Goal: Information Seeking & Learning: Compare options

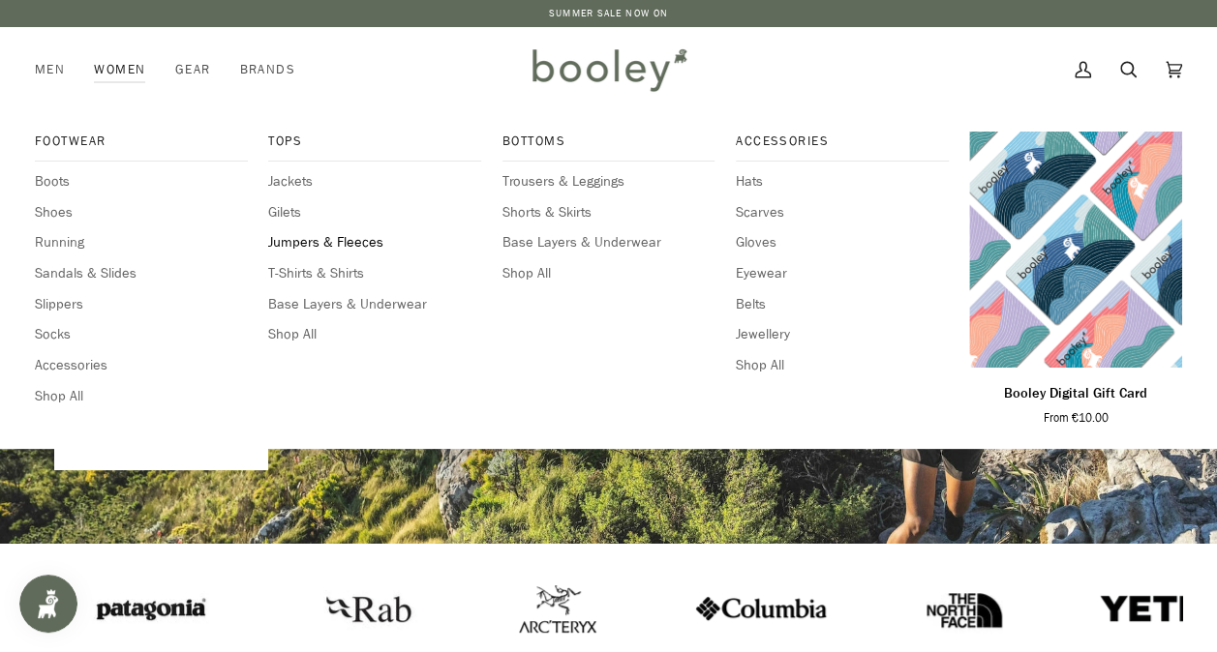
click at [302, 249] on span "Jumpers & Fleeces" at bounding box center [374, 242] width 213 height 21
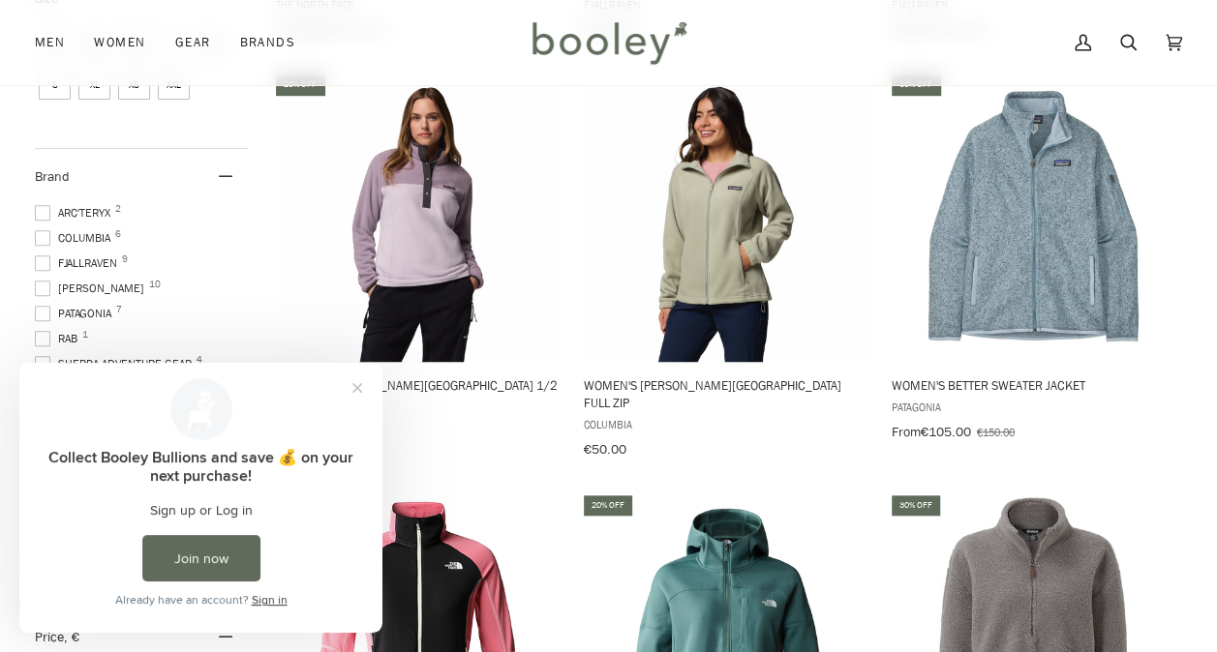
scroll to position [774, 0]
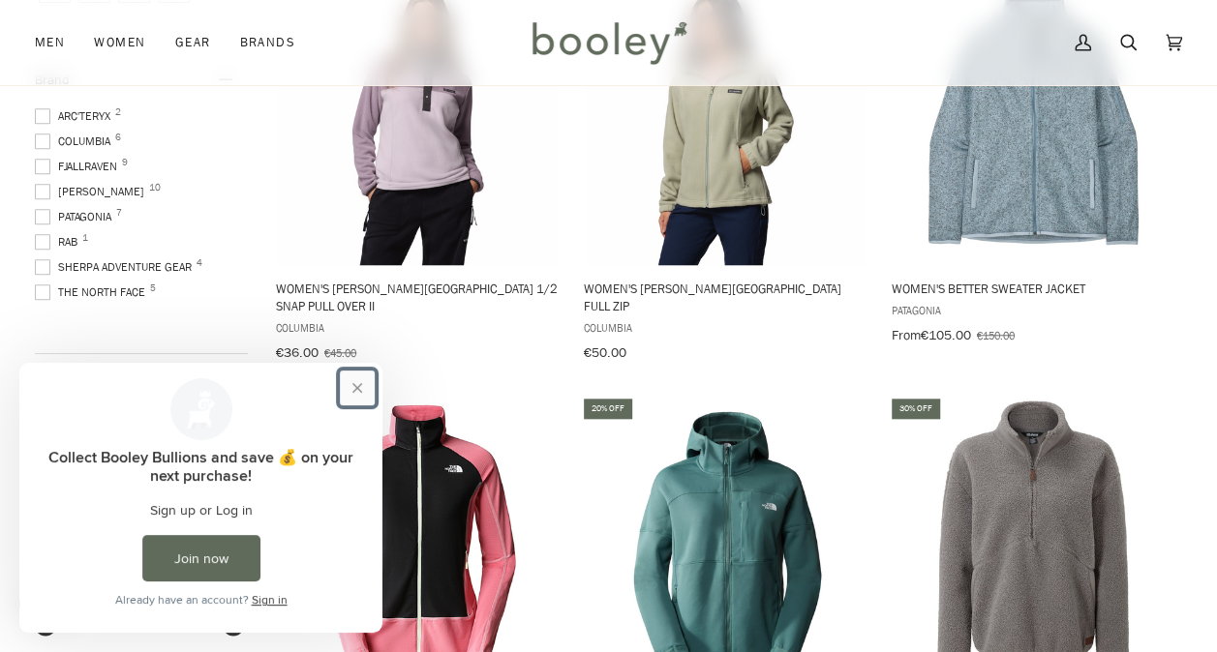
click at [367, 389] on button "Close prompt" at bounding box center [357, 388] width 35 height 35
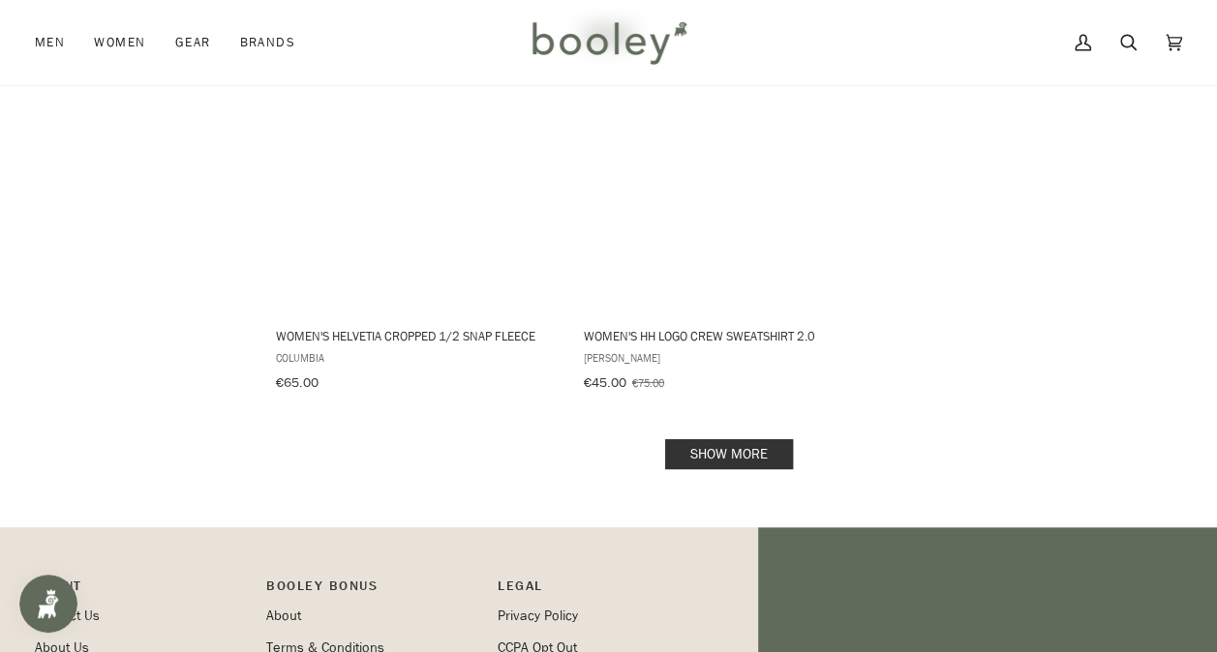
scroll to position [2613, 0]
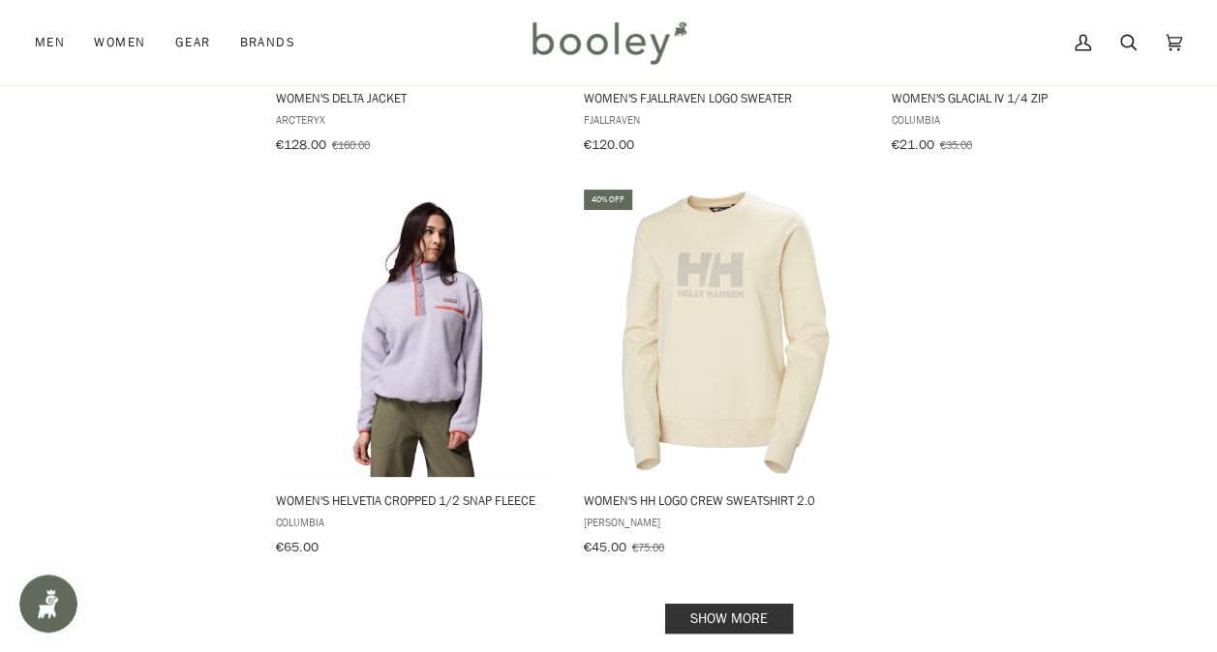
click at [688, 604] on link "Show more" at bounding box center [729, 619] width 128 height 30
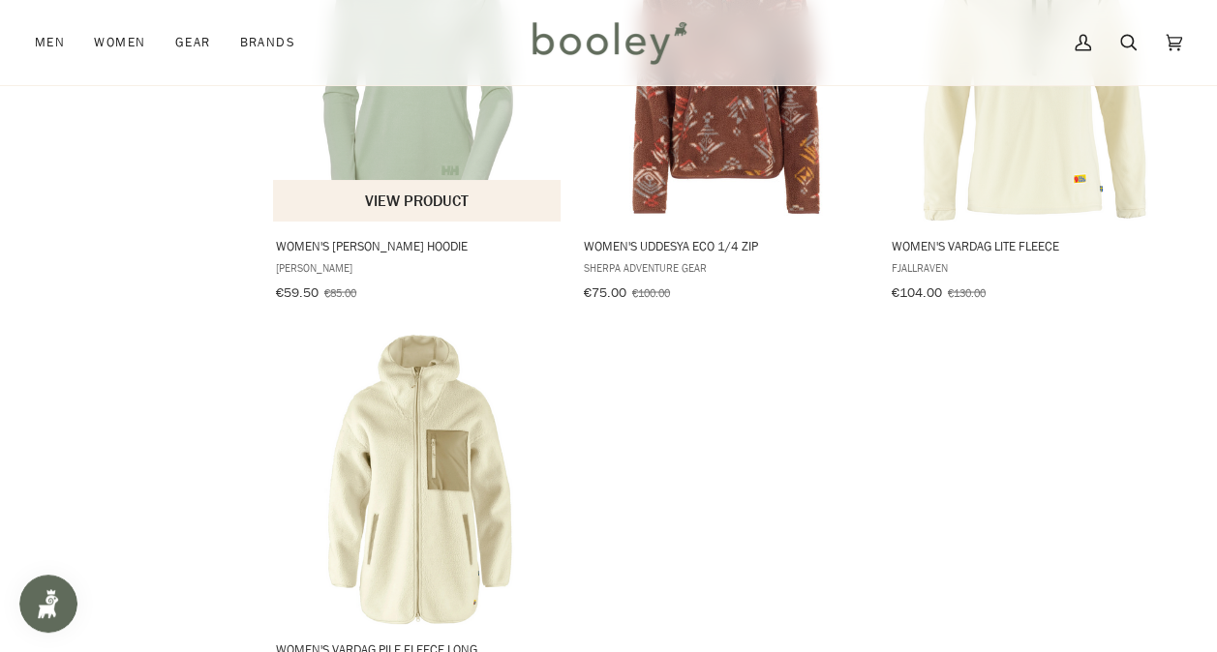
scroll to position [5613, 0]
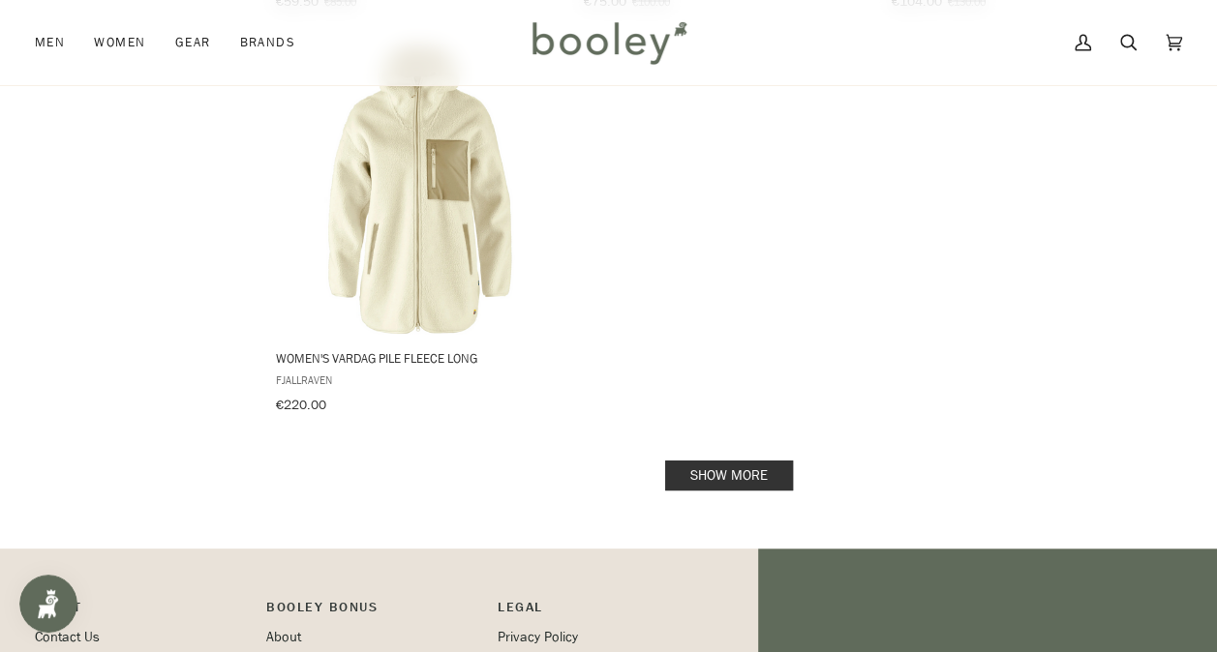
click at [682, 461] on link "Show more" at bounding box center [729, 476] width 128 height 30
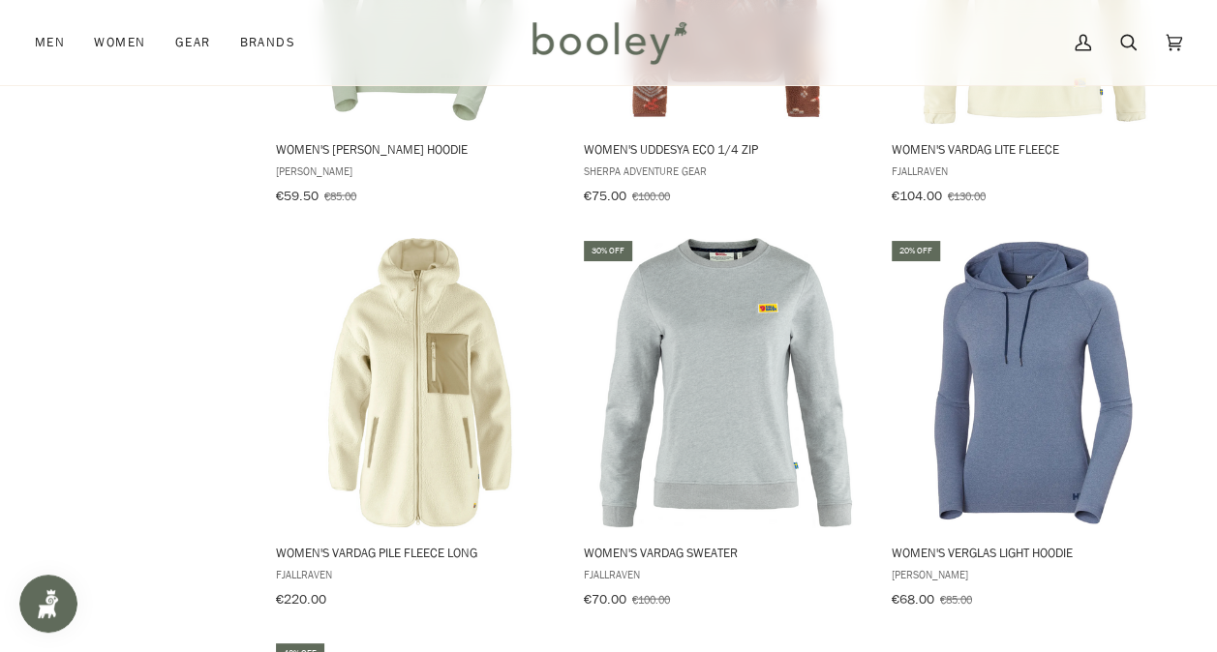
scroll to position [5710, 0]
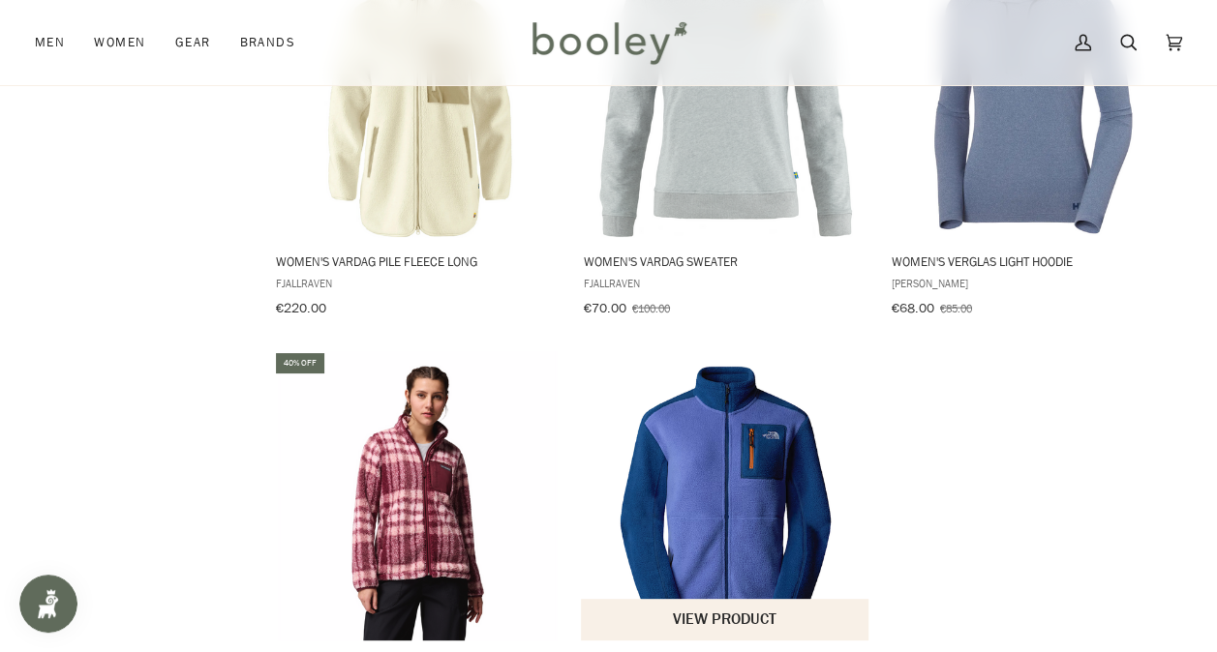
click at [724, 379] on img "Women's Yumiori Full Zip Fleece" at bounding box center [725, 495] width 289 height 289
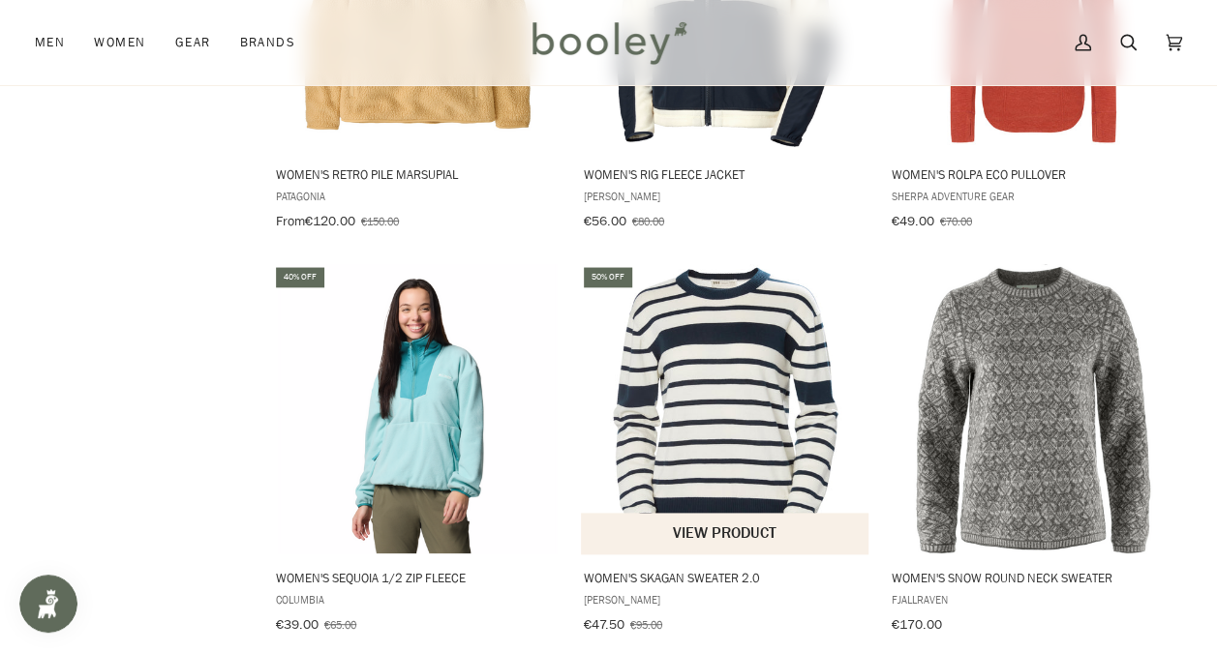
scroll to position [4162, 0]
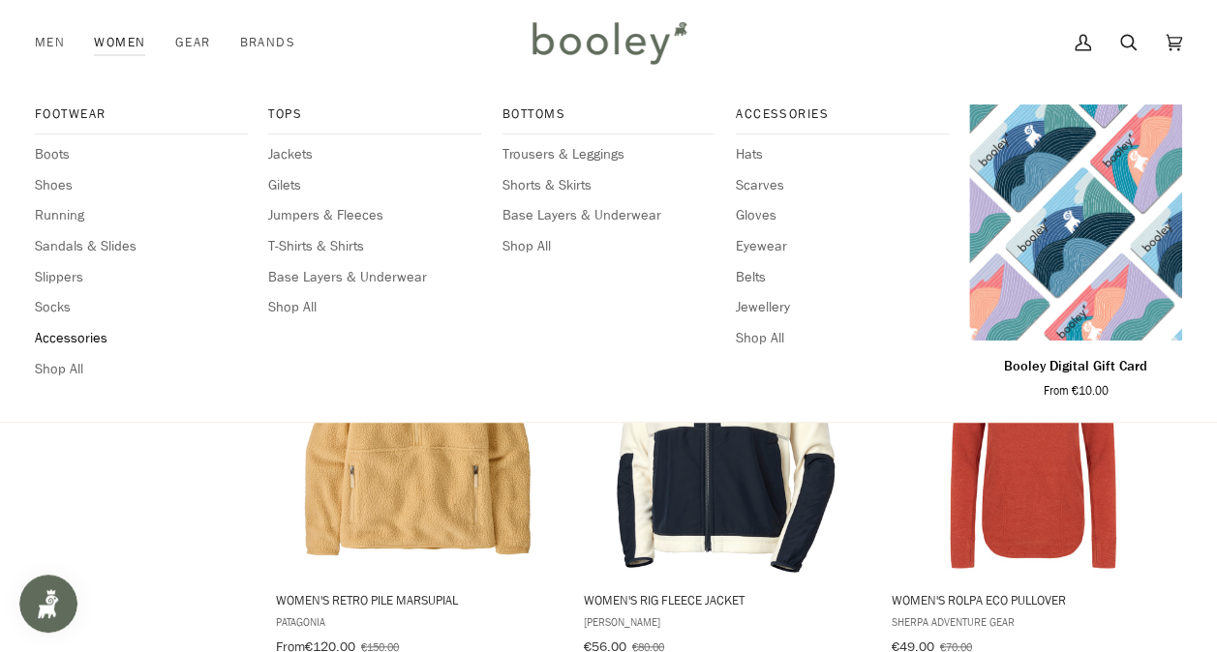
click at [113, 344] on span "Accessories" at bounding box center [141, 338] width 213 height 21
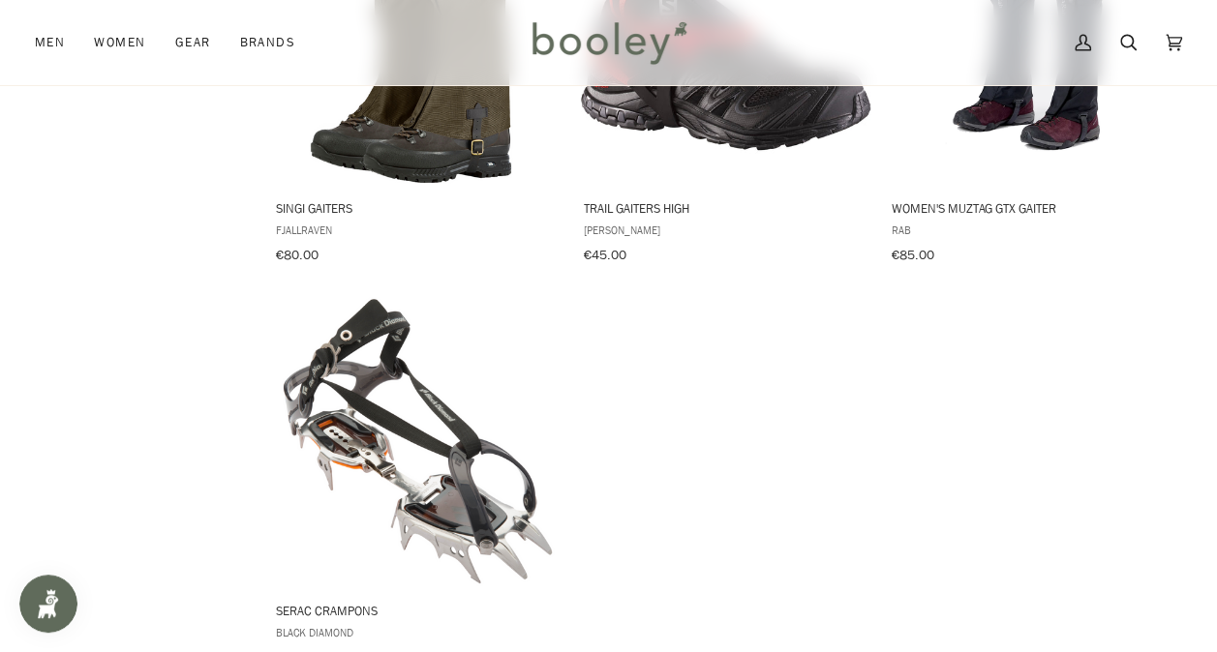
scroll to position [1355, 0]
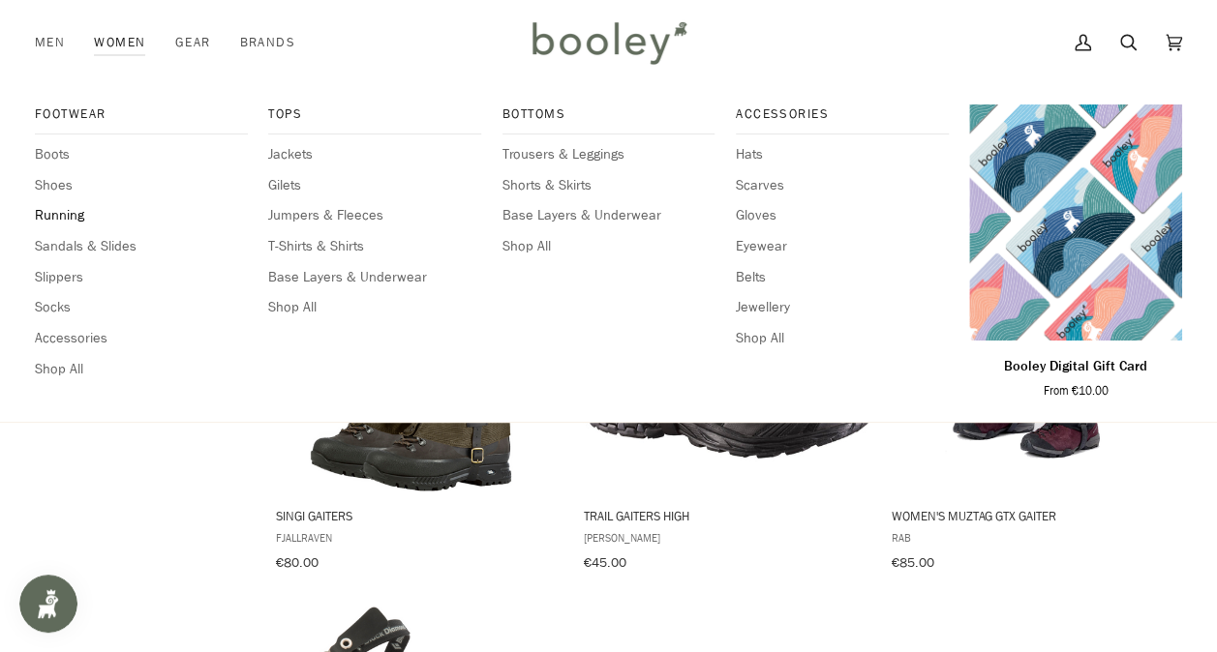
click at [72, 225] on span "Running" at bounding box center [141, 215] width 213 height 21
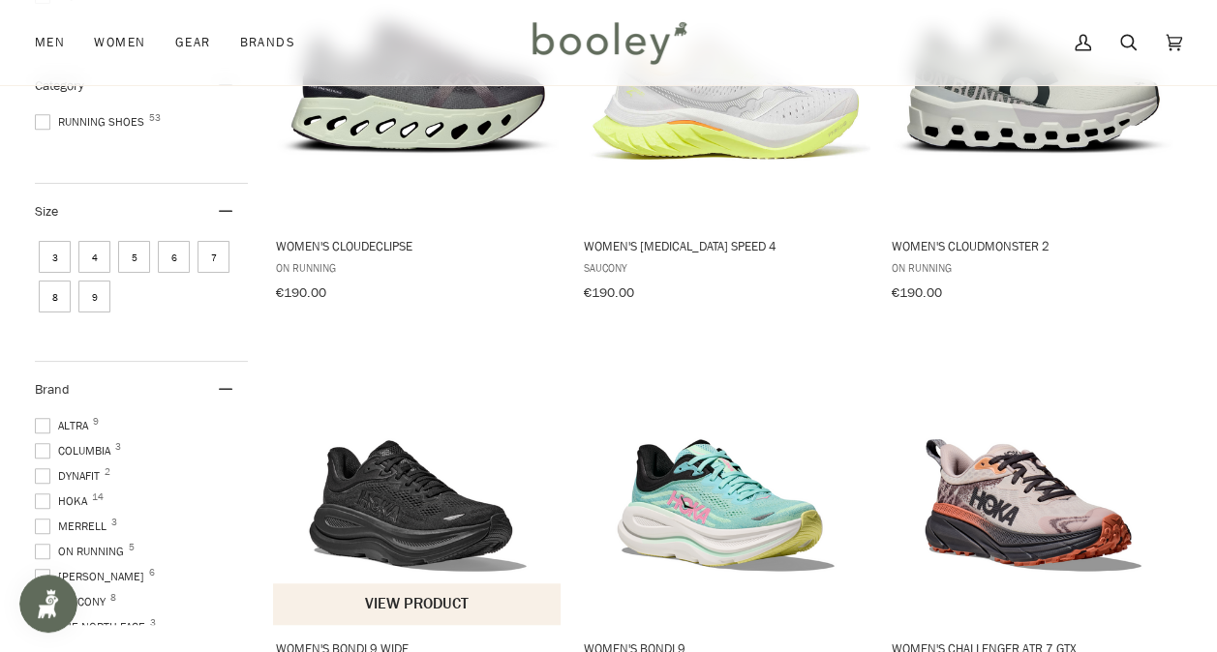
scroll to position [194, 0]
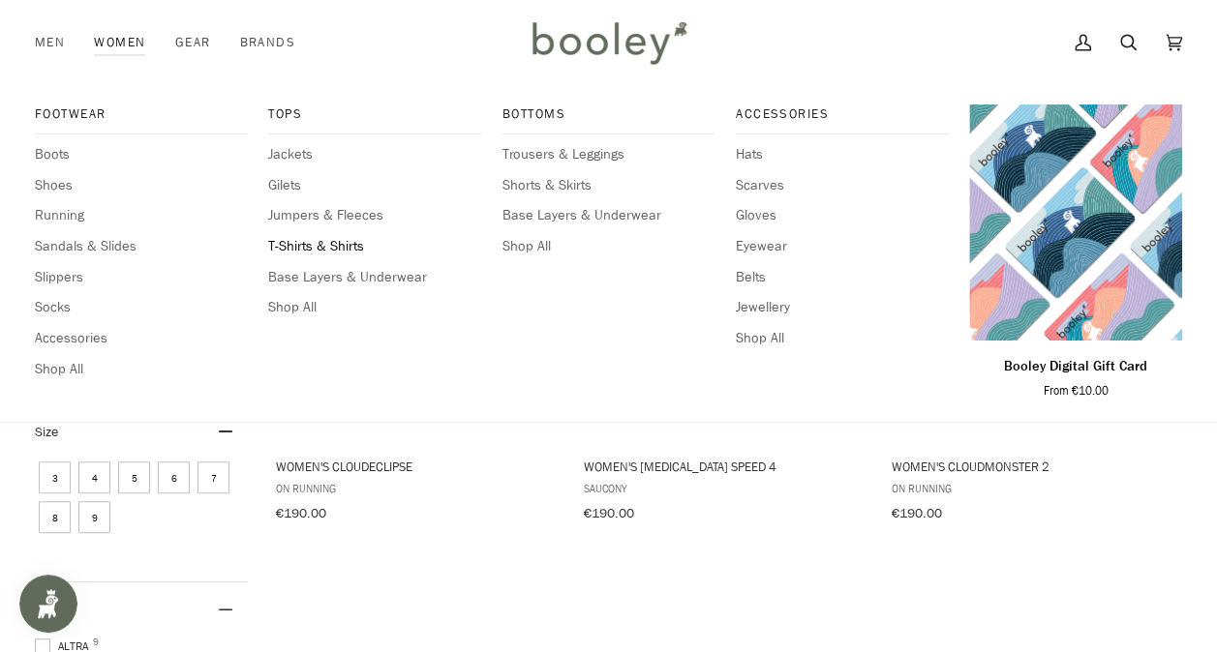
click at [337, 248] on span "T-Shirts & Shirts" at bounding box center [374, 246] width 213 height 21
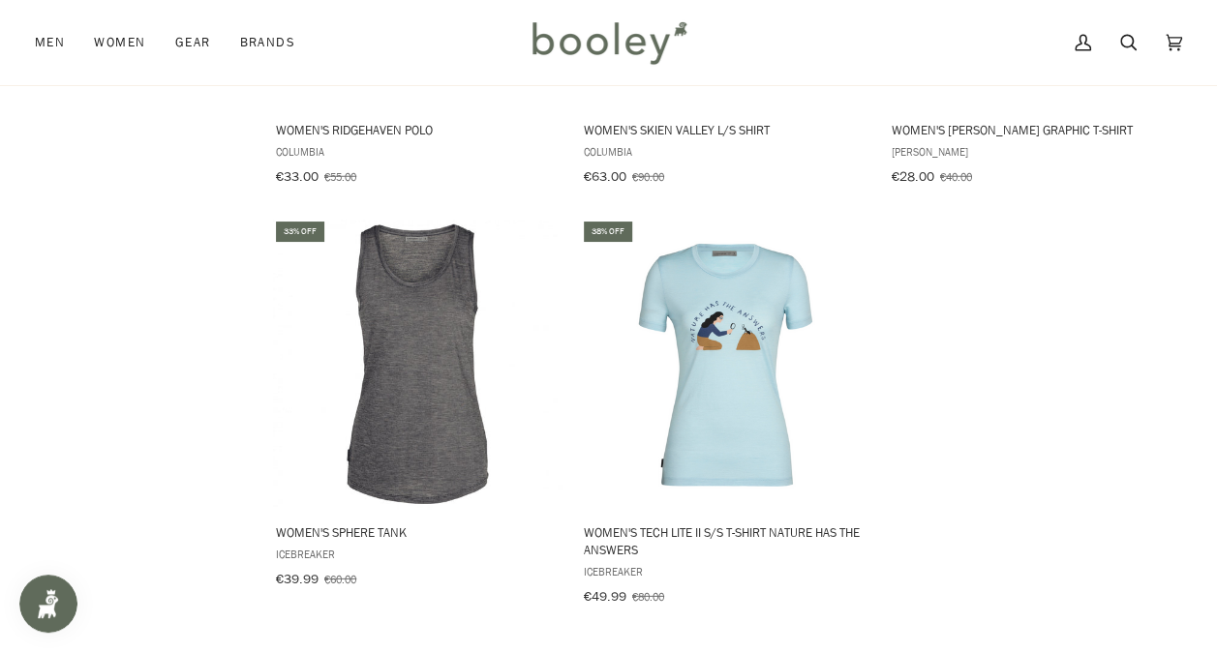
scroll to position [2710, 0]
